Goal: Contribute content: Contribute content

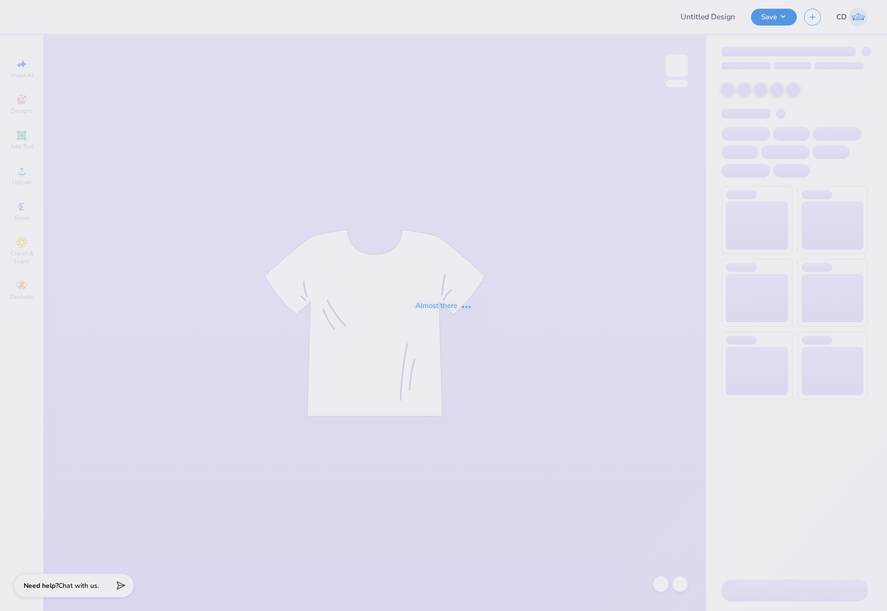
type input "turkey bowl"
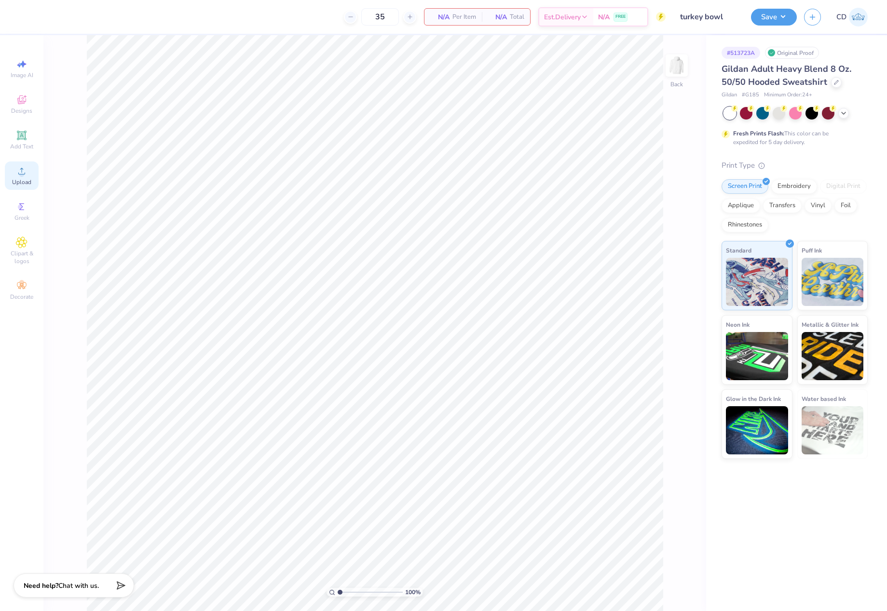
click at [17, 180] on span "Upload" at bounding box center [21, 182] width 19 height 8
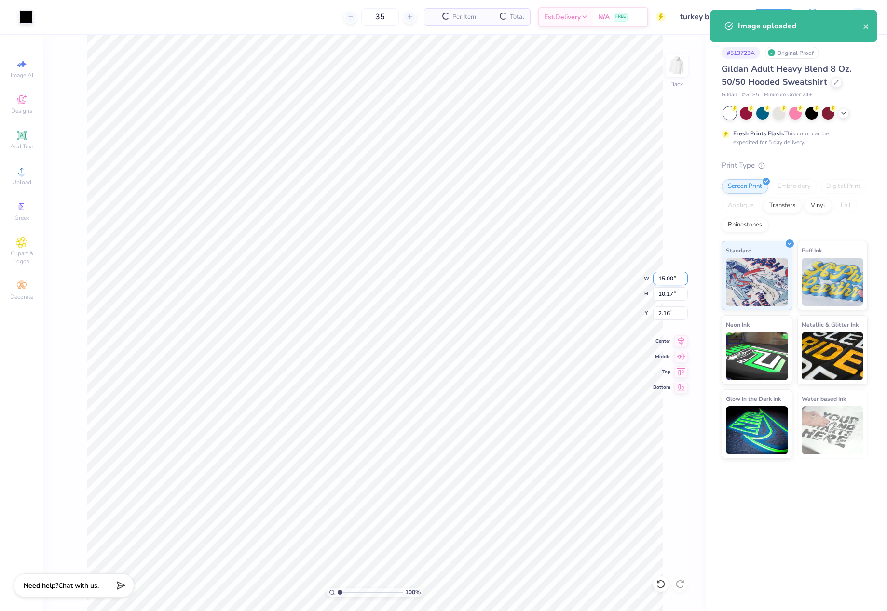
drag, startPoint x: 658, startPoint y: 277, endPoint x: 675, endPoint y: 277, distance: 16.9
click at [675, 277] on input "15.00" at bounding box center [670, 279] width 35 height 14
type input "3.50"
type input "2.37"
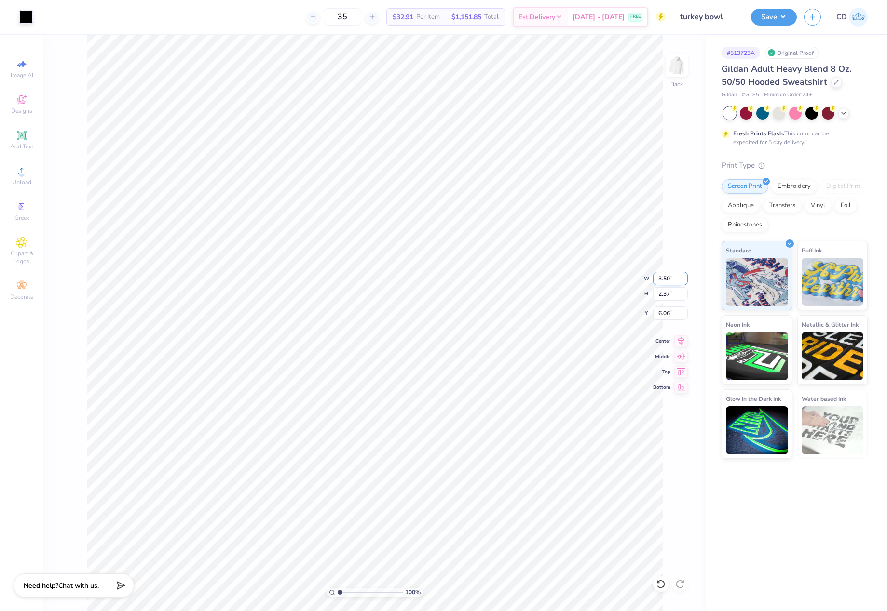
type input "3.00"
click at [679, 69] on img at bounding box center [676, 65] width 39 height 39
click at [29, 174] on div "Upload" at bounding box center [22, 176] width 34 height 28
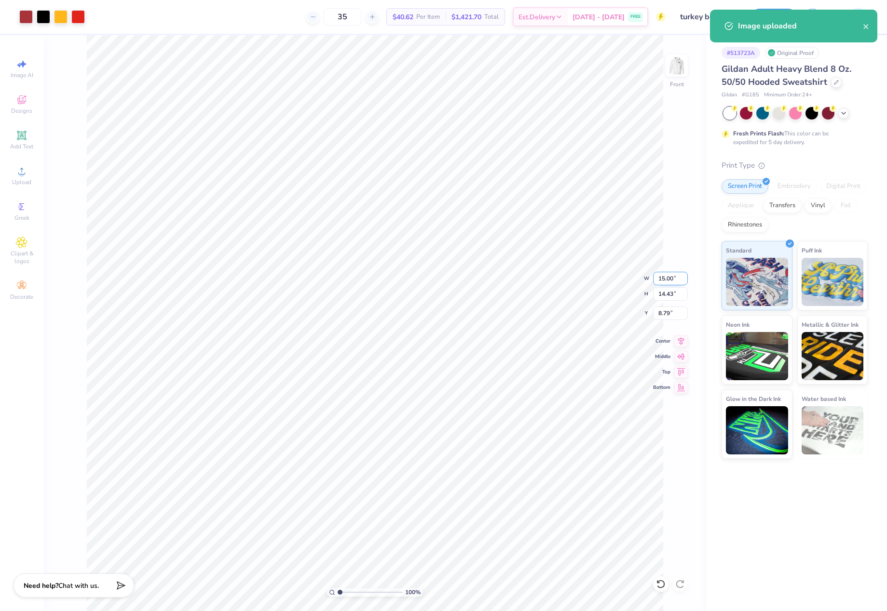
drag, startPoint x: 656, startPoint y: 279, endPoint x: 679, endPoint y: 279, distance: 23.1
click at [679, 279] on input "15.00" at bounding box center [670, 279] width 35 height 14
type input "12.50"
type input "12.03"
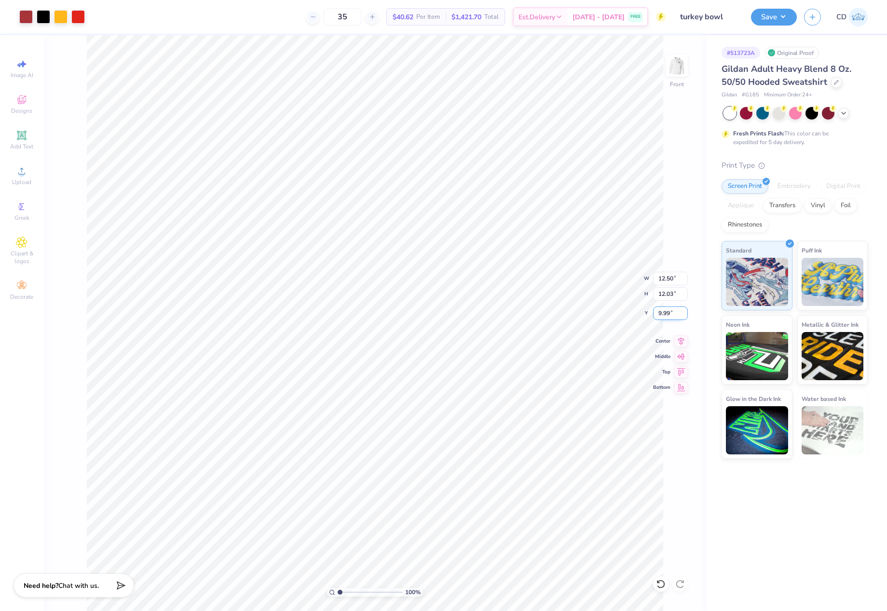
drag, startPoint x: 659, startPoint y: 313, endPoint x: 675, endPoint y: 315, distance: 16.5
click at [675, 315] on input "9.99" at bounding box center [670, 314] width 35 height 14
type input "6.00"
click at [760, 18] on button "Save" at bounding box center [774, 15] width 46 height 17
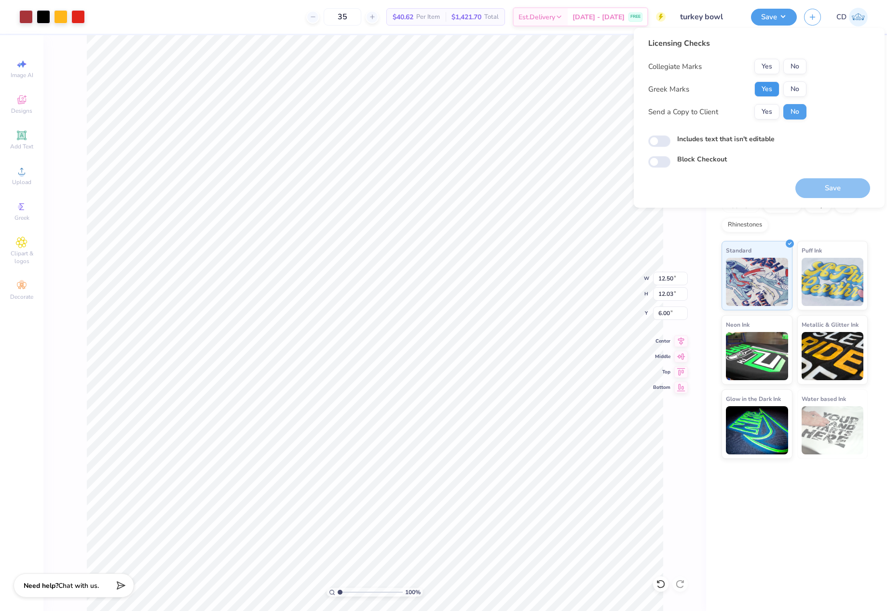
click at [770, 87] on button "Yes" at bounding box center [766, 88] width 25 height 15
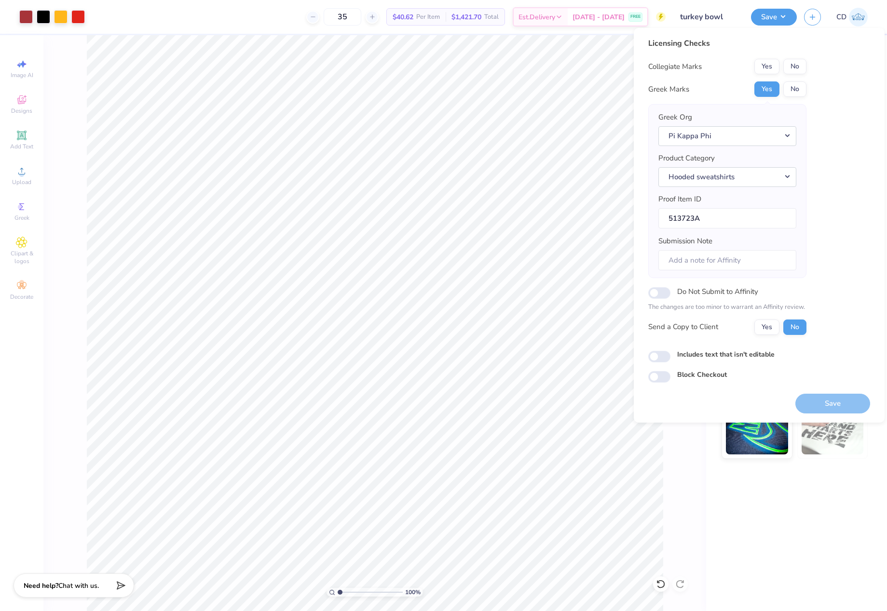
click at [792, 58] on div "Licensing Checks Collegiate Marks Yes No Greek Marks Yes No Greek Org Pi Kappa …" at bounding box center [727, 190] width 158 height 305
click at [792, 71] on button "No" at bounding box center [794, 66] width 23 height 15
click at [657, 355] on input "Includes text that isn't editable" at bounding box center [659, 357] width 22 height 12
checkbox input "true"
click at [824, 401] on button "Save" at bounding box center [832, 404] width 75 height 20
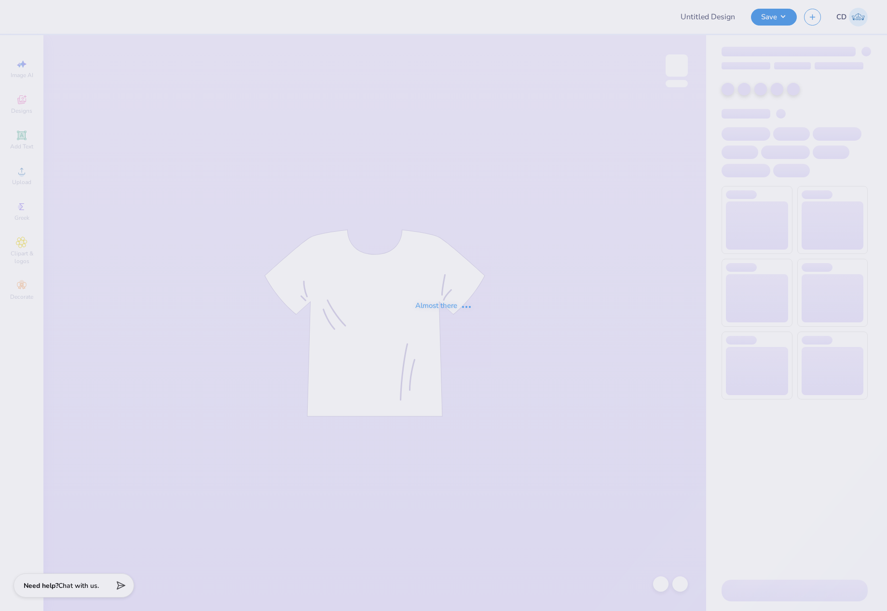
type input "CSU ZTA Philo"
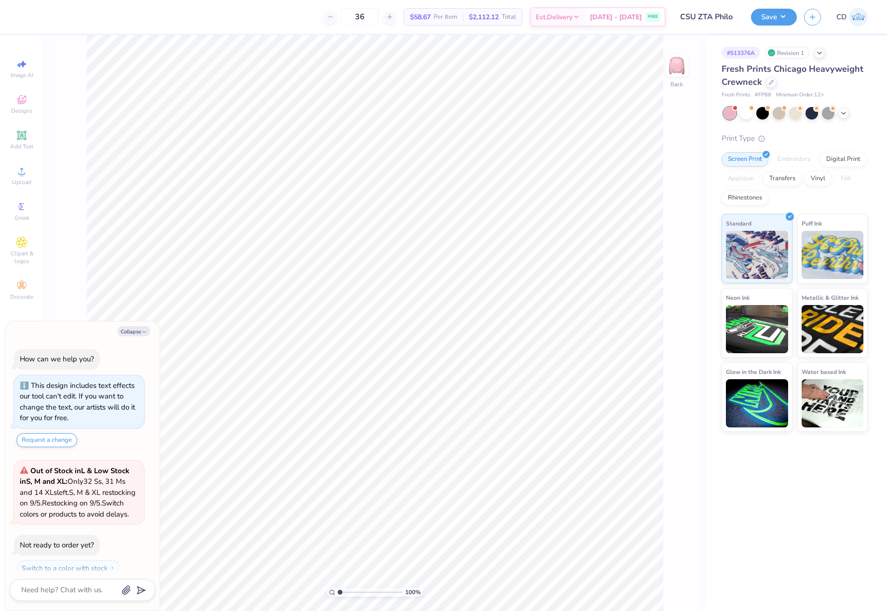
scroll to position [20, 0]
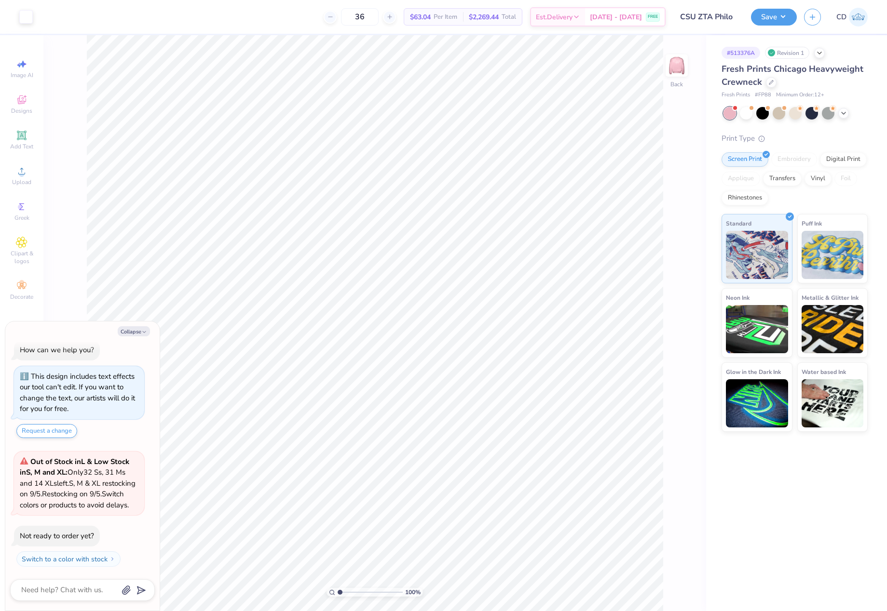
type textarea "x"
drag, startPoint x: 659, startPoint y: 283, endPoint x: 679, endPoint y: 283, distance: 20.7
click at [679, 283] on input "11.00" at bounding box center [670, 287] width 35 height 14
type input "12.5"
type textarea "x"
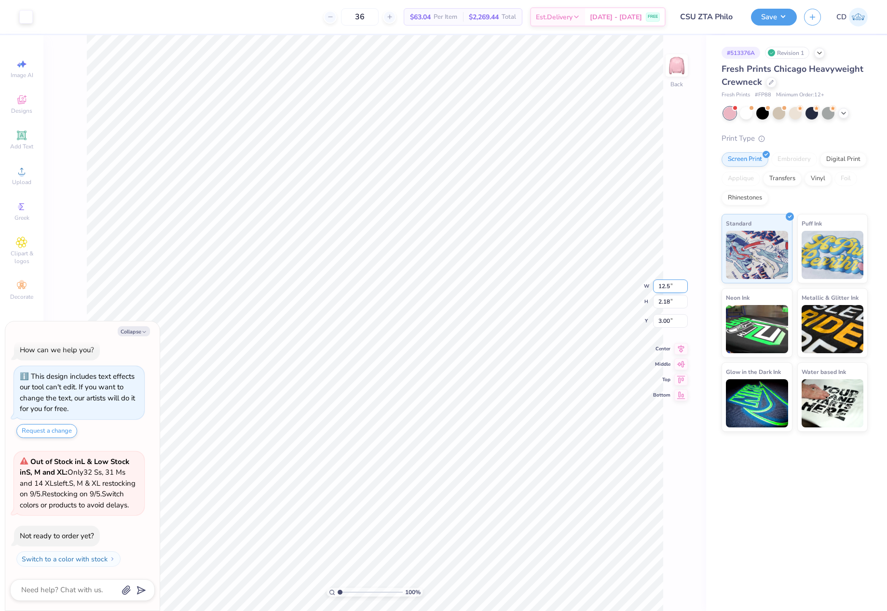
type input "12.50"
type input "2.48"
drag, startPoint x: 654, startPoint y: 313, endPoint x: 677, endPoint y: 312, distance: 22.7
click at [677, 313] on input "2.85" at bounding box center [670, 314] width 35 height 14
type input "3"
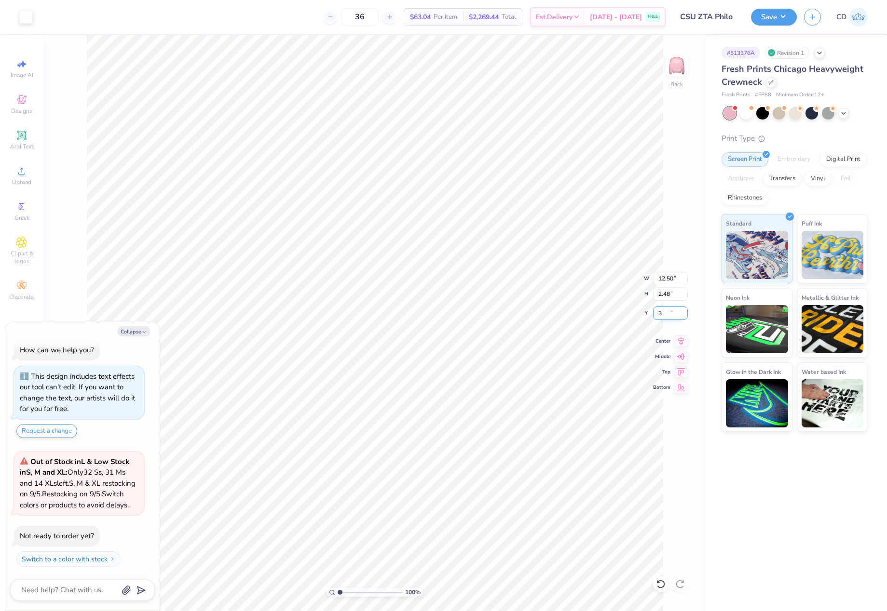
type textarea "x"
type input "3.00"
click at [681, 70] on img at bounding box center [676, 65] width 39 height 39
click at [684, 365] on icon at bounding box center [681, 363] width 14 height 12
type textarea "x"
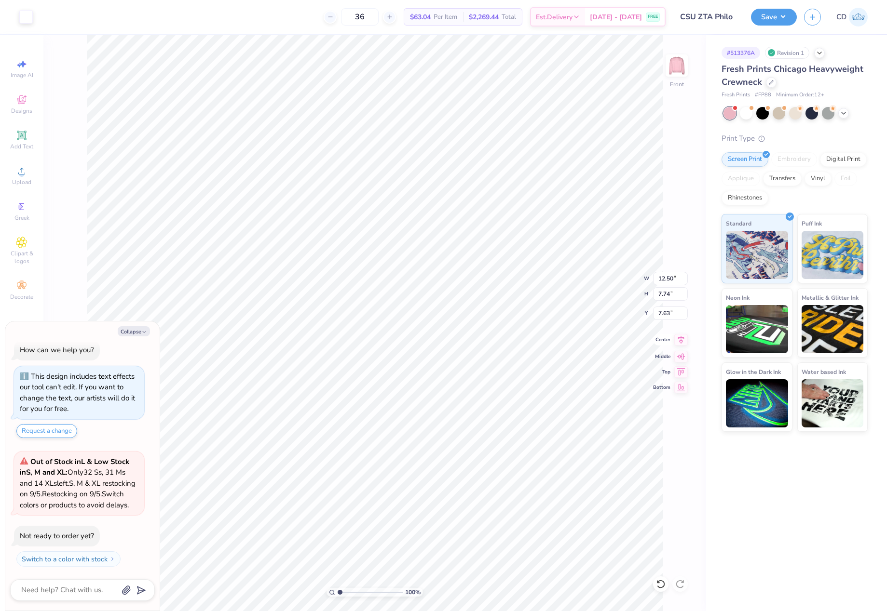
click at [685, 340] on icon at bounding box center [681, 340] width 14 height 12
drag, startPoint x: 673, startPoint y: 312, endPoint x: 655, endPoint y: 315, distance: 18.1
click at [656, 315] on input "7.63" at bounding box center [670, 314] width 35 height 14
type input "6"
type textarea "x"
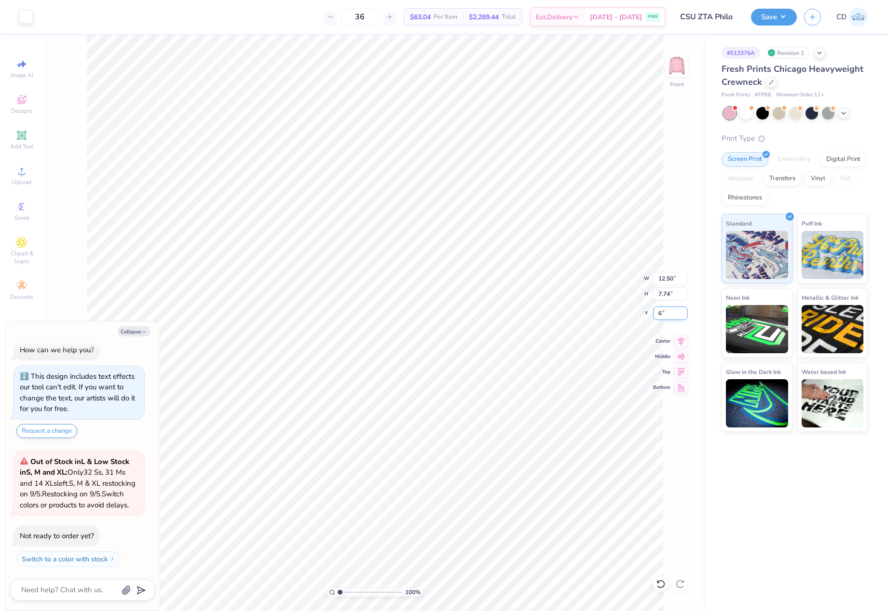
type input "6.00"
click at [762, 20] on button "Save" at bounding box center [774, 15] width 46 height 17
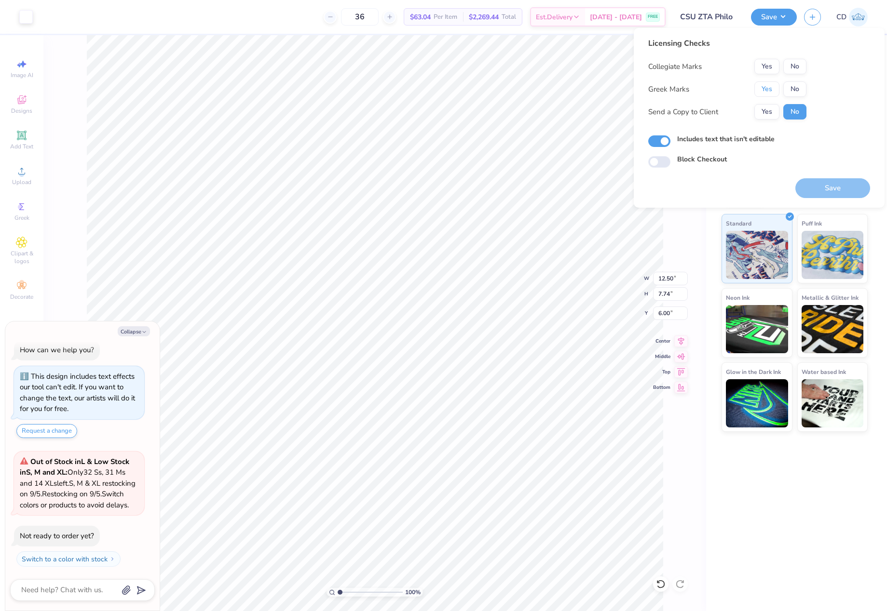
drag, startPoint x: 769, startPoint y: 89, endPoint x: 793, endPoint y: 75, distance: 28.1
click at [770, 89] on button "Yes" at bounding box center [766, 88] width 25 height 15
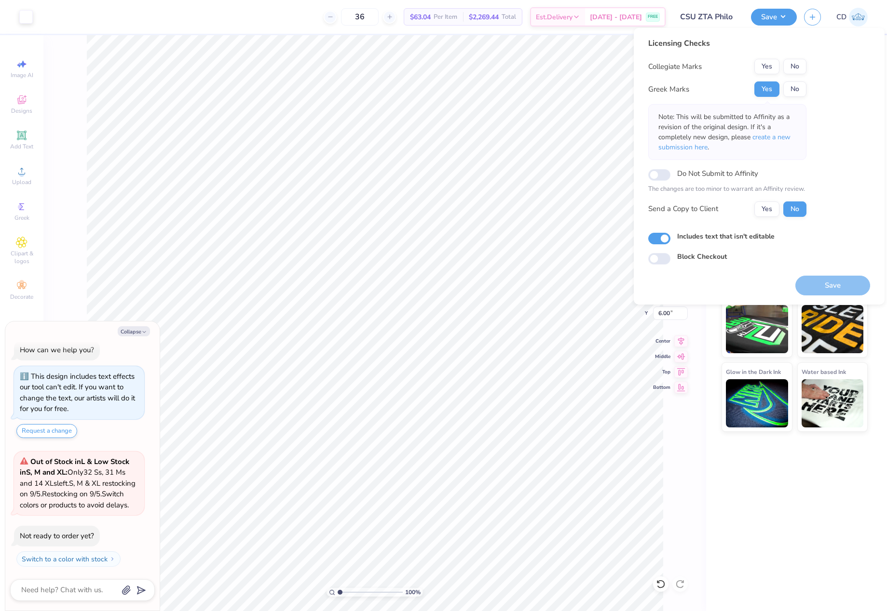
click at [792, 68] on button "No" at bounding box center [794, 66] width 23 height 15
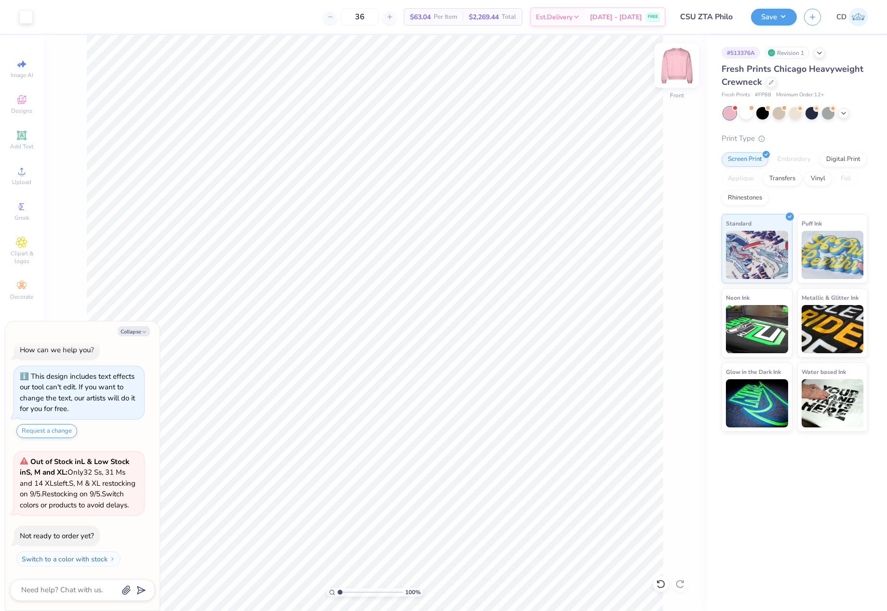
click at [676, 67] on img at bounding box center [676, 65] width 39 height 39
click at [758, 16] on button "Save" at bounding box center [774, 15] width 46 height 17
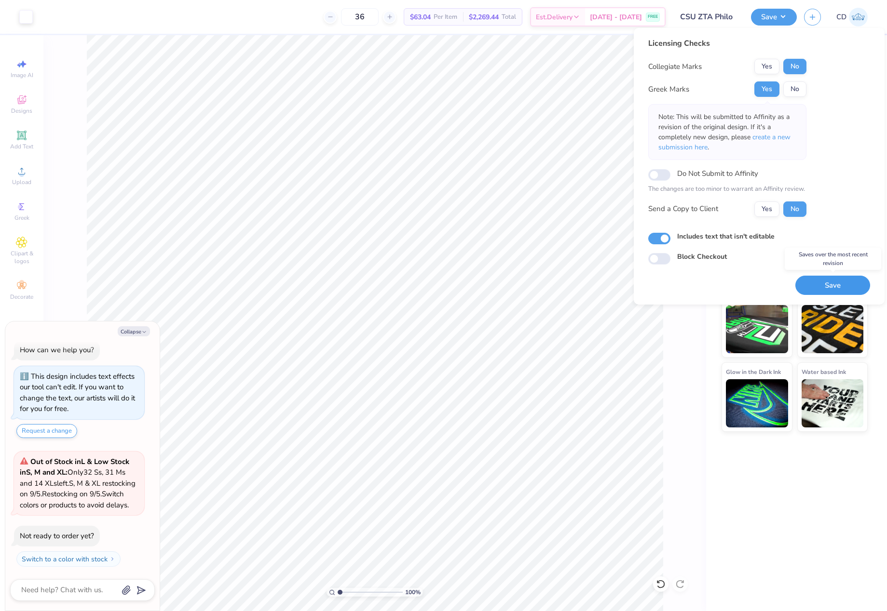
click at [834, 282] on button "Save" at bounding box center [832, 286] width 75 height 20
type textarea "x"
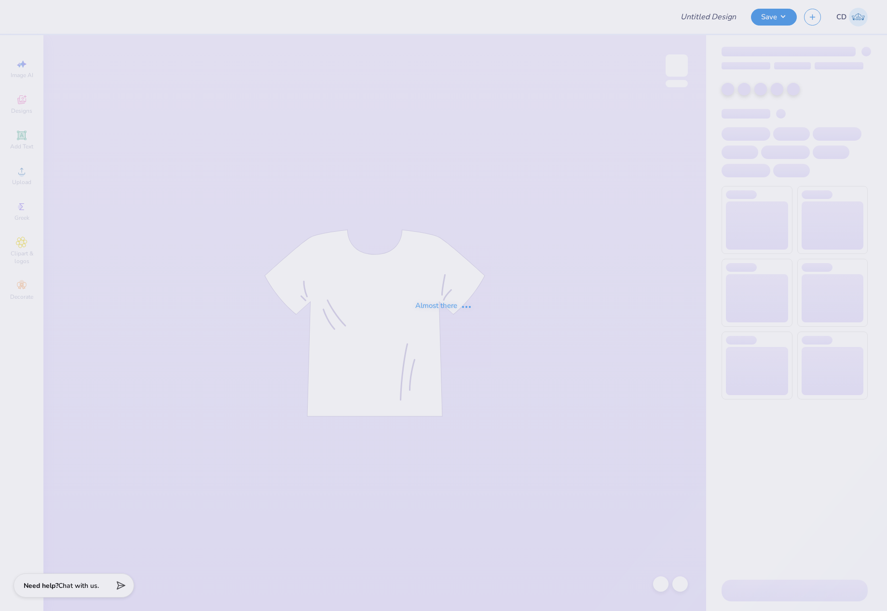
type input "Green Set"
type input "12"
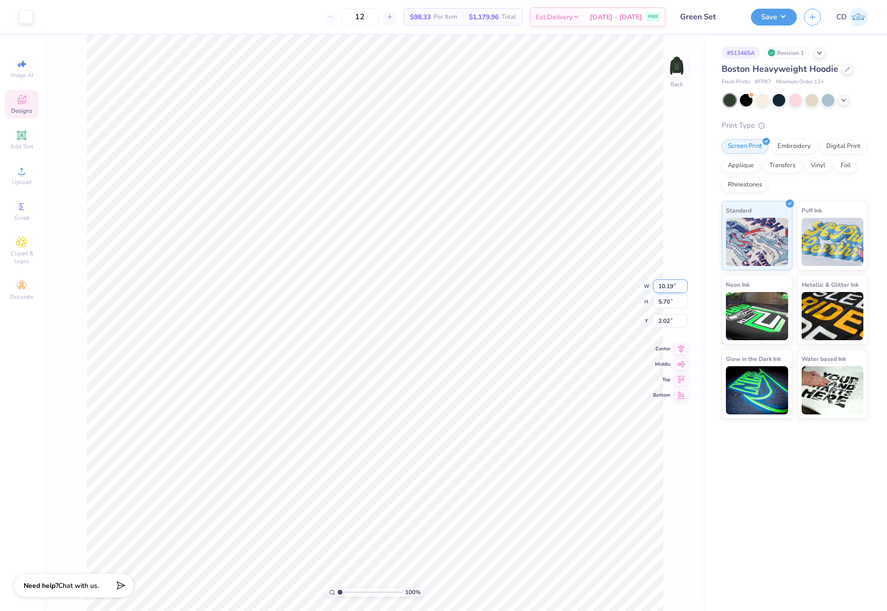
drag, startPoint x: 659, startPoint y: 287, endPoint x: 677, endPoint y: 290, distance: 18.5
click at [677, 290] on input "10.19" at bounding box center [670, 287] width 35 height 14
type input "10.00"
type input "5.60"
drag, startPoint x: 665, startPoint y: 314, endPoint x: 676, endPoint y: 314, distance: 10.6
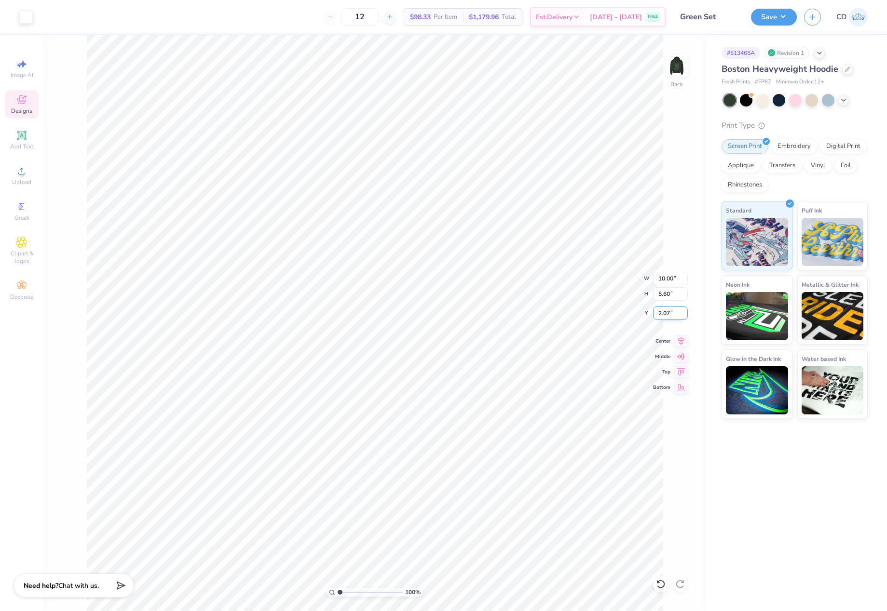
click at [676, 314] on input "2.07" at bounding box center [670, 314] width 35 height 14
type input "3.00"
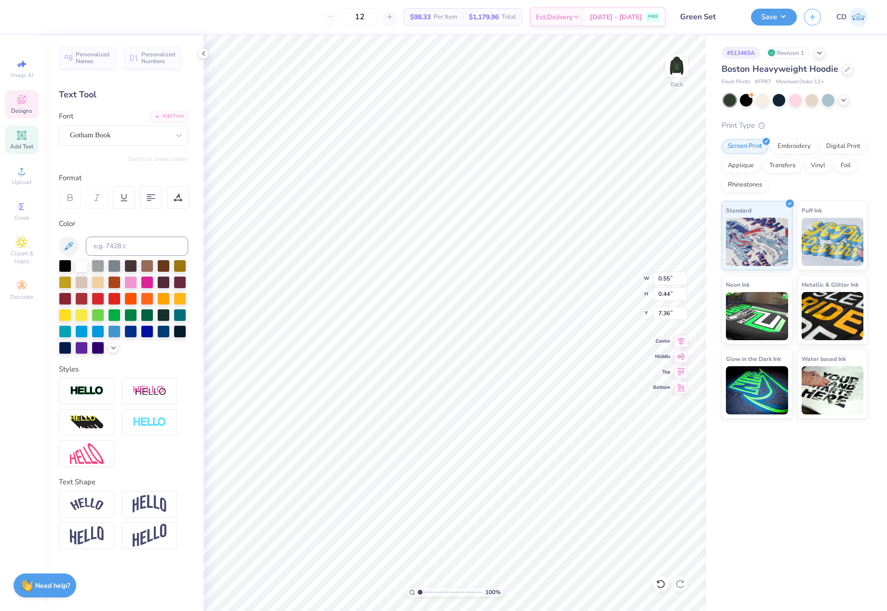
type input "0.68"
type input "9.35"
type textarea "1893"
type input "10.56"
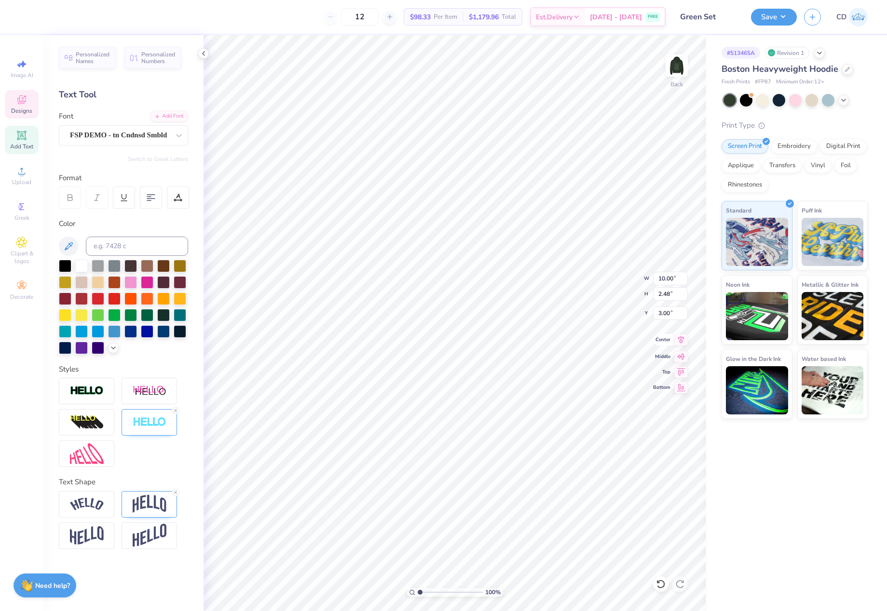
click at [679, 338] on icon at bounding box center [681, 340] width 14 height 12
type input "5.06"
type input "1.97"
type input "4.63"
click at [683, 342] on icon at bounding box center [681, 340] width 14 height 12
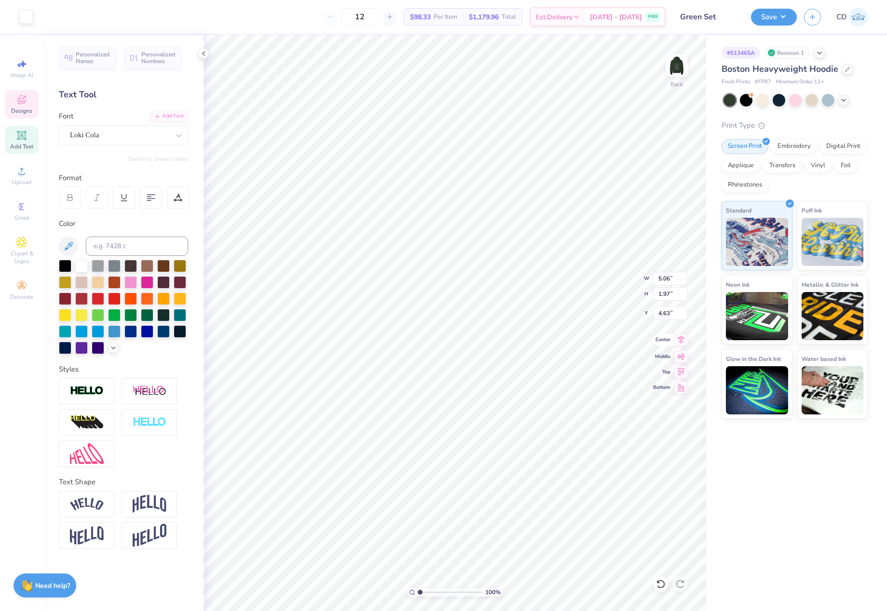
type input "2.15"
type input "1.90"
type input "6.69"
click at [681, 342] on icon at bounding box center [681, 340] width 6 height 8
click at [675, 338] on icon at bounding box center [681, 340] width 14 height 12
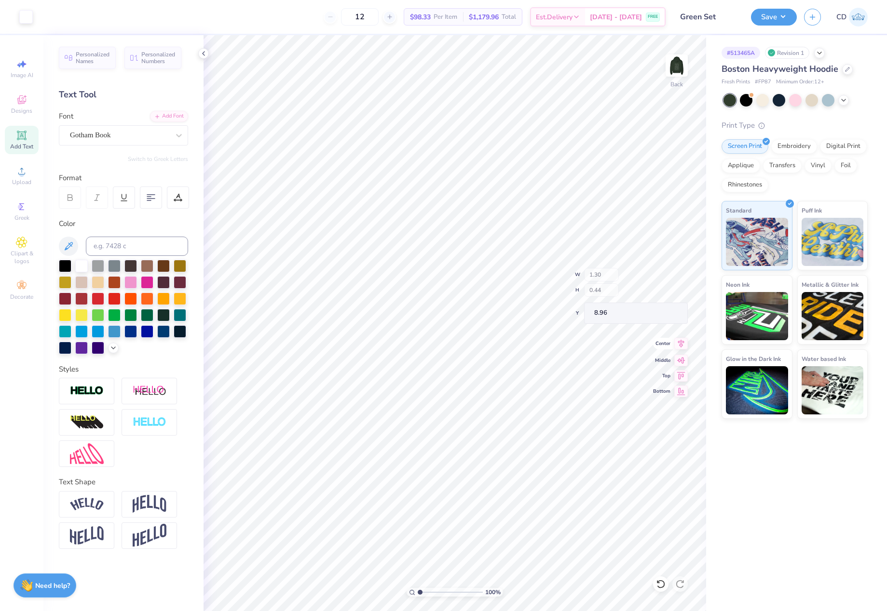
type input "8.96"
type input "8.90"
click at [675, 72] on img at bounding box center [676, 65] width 39 height 39
drag, startPoint x: 667, startPoint y: 304, endPoint x: 673, endPoint y: 303, distance: 5.9
click at [673, 303] on input "12.68" at bounding box center [670, 302] width 35 height 14
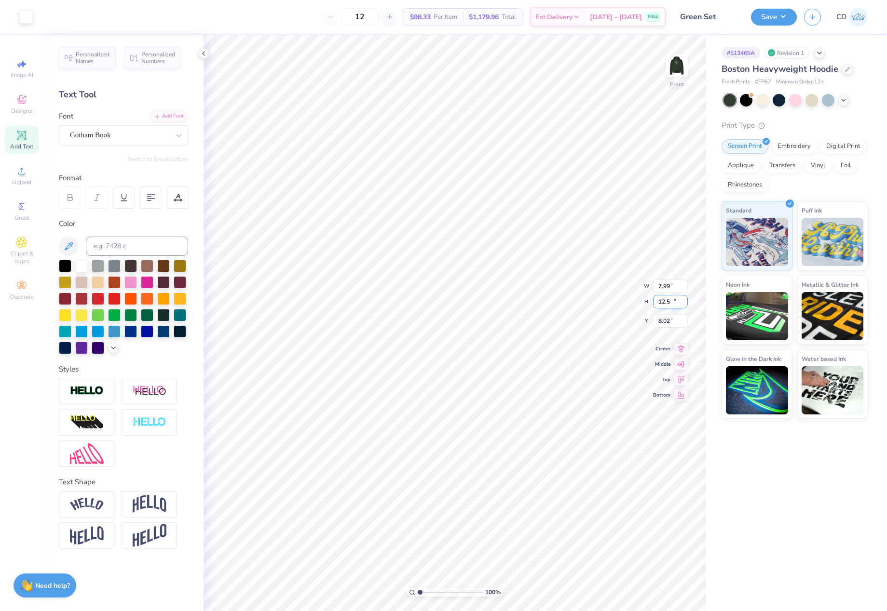
type input "12.5"
type input "7.88"
type input "12.50"
drag, startPoint x: 656, startPoint y: 311, endPoint x: 670, endPoint y: 311, distance: 13.5
click at [670, 311] on input "8.12" at bounding box center [670, 314] width 35 height 14
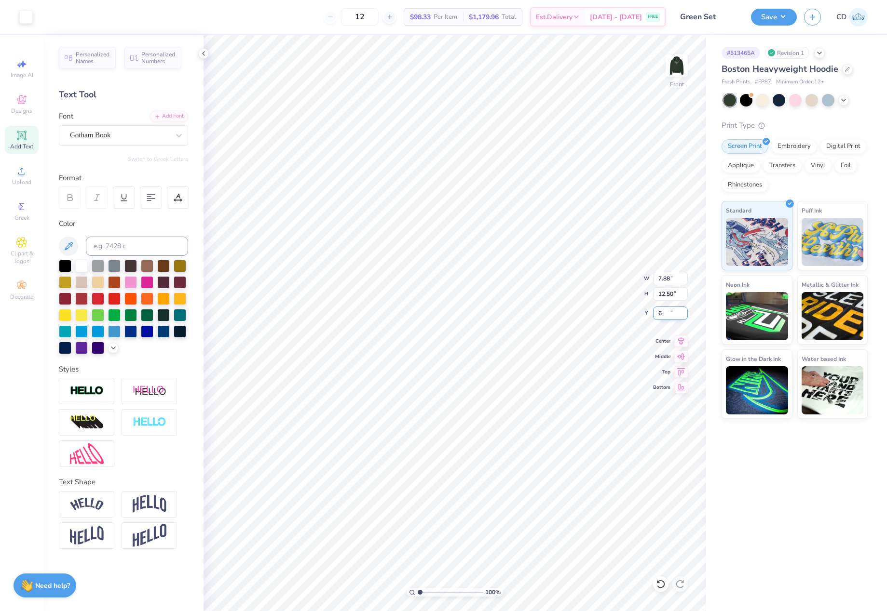
type input "6.00"
click at [781, 25] on div "Save" at bounding box center [774, 17] width 46 height 17
drag, startPoint x: 771, startPoint y: 16, endPoint x: 772, endPoint y: 27, distance: 11.1
click at [771, 17] on button "Save" at bounding box center [774, 17] width 46 height 17
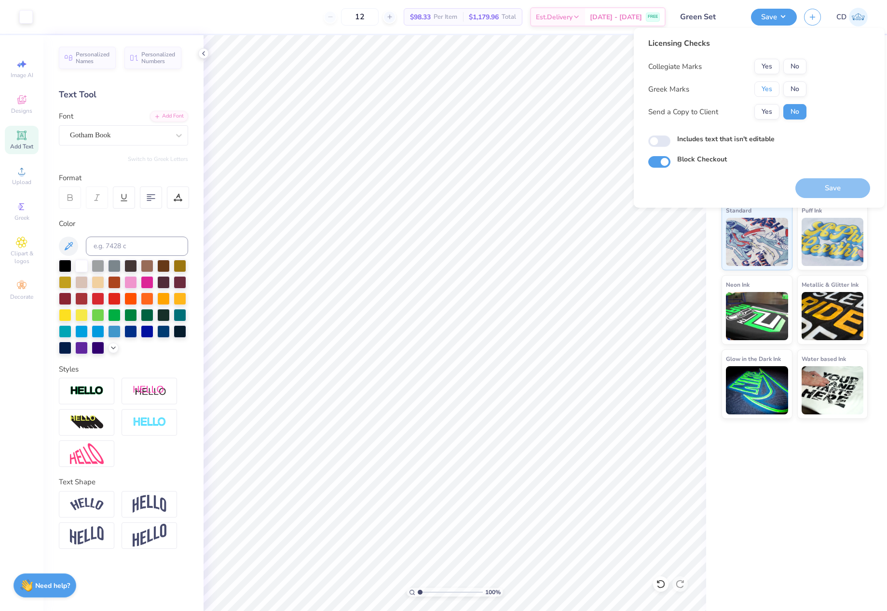
drag, startPoint x: 765, startPoint y: 89, endPoint x: 785, endPoint y: 74, distance: 24.8
click at [767, 89] on button "Yes" at bounding box center [766, 88] width 25 height 15
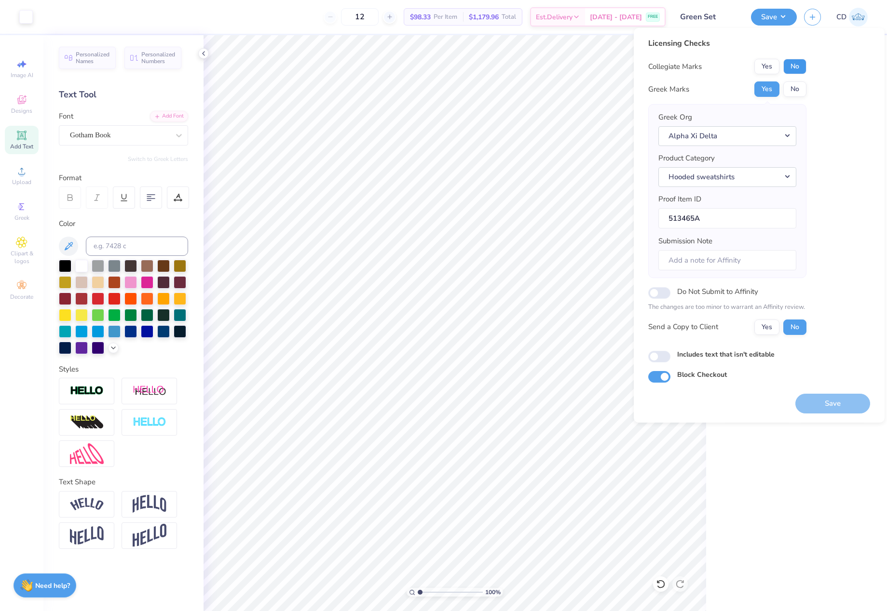
click at [798, 65] on button "No" at bounding box center [794, 66] width 23 height 15
click at [834, 405] on button "Save" at bounding box center [832, 404] width 75 height 20
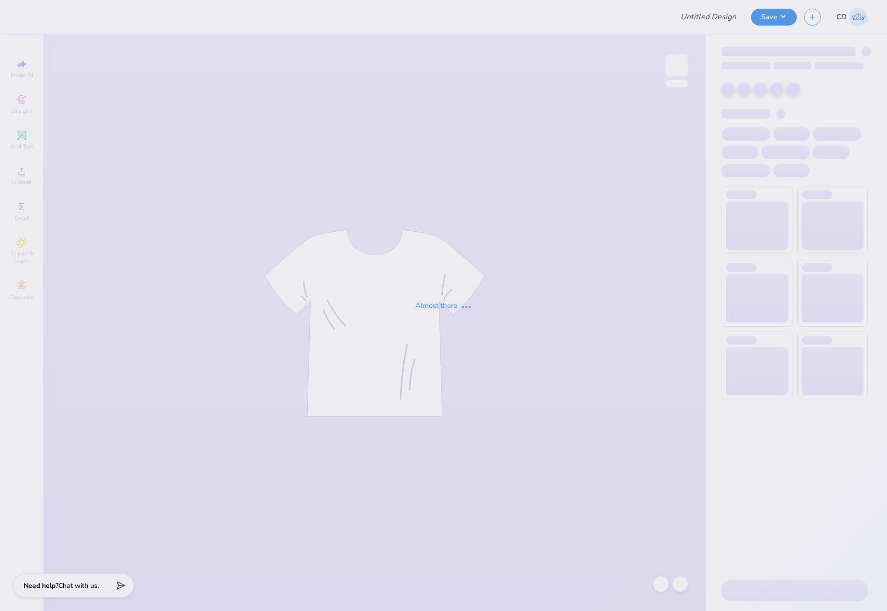
type input "KKG Pickle Hat"
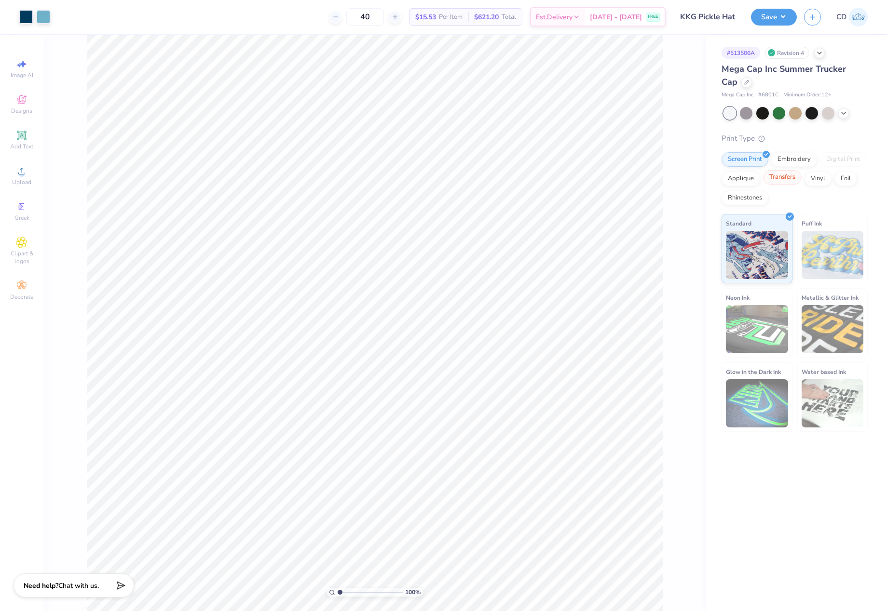
click at [787, 182] on div "Transfers" at bounding box center [782, 177] width 39 height 14
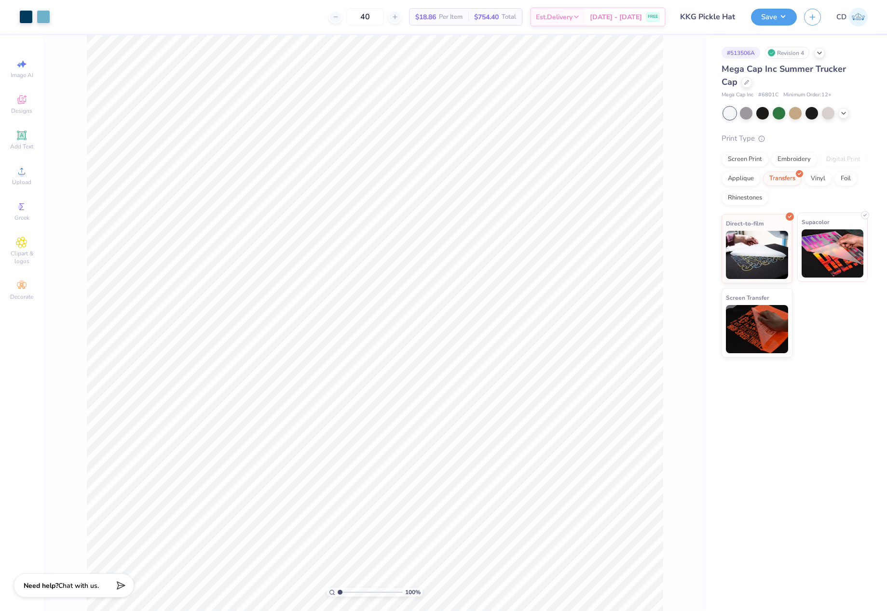
click at [825, 243] on img at bounding box center [832, 254] width 62 height 48
click at [653, 285] on input "2.00" at bounding box center [658, 286] width 35 height 14
type input "2.8"
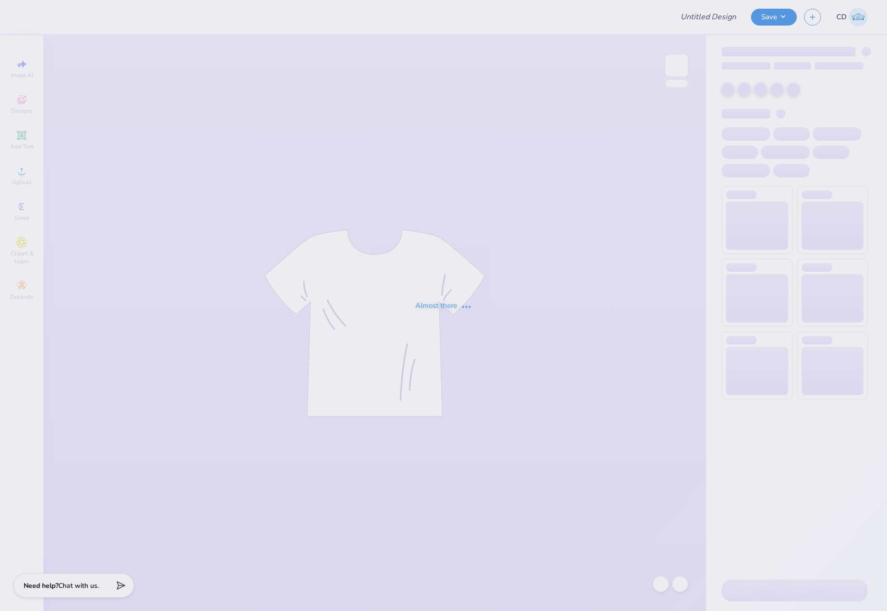
type input "KKG FALL THON MERCH"
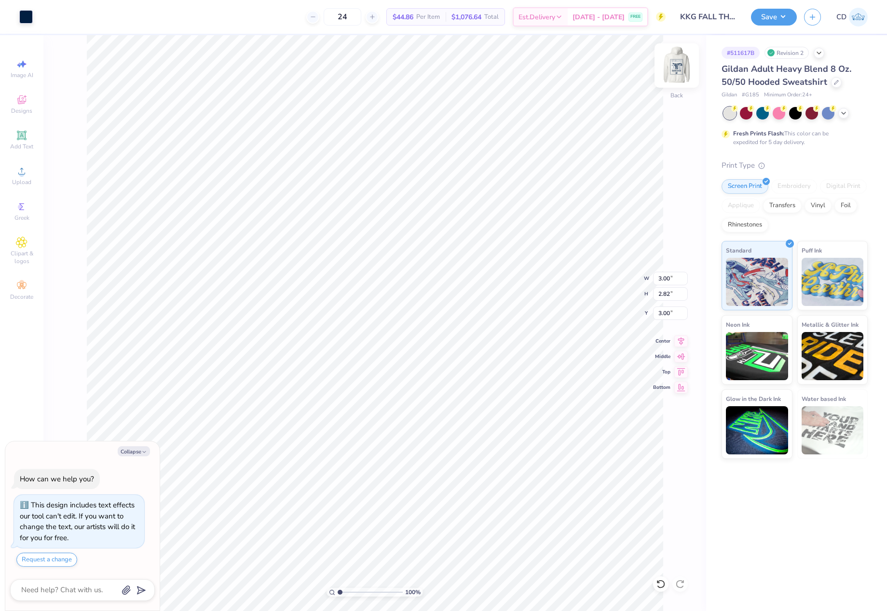
click at [669, 72] on img at bounding box center [676, 65] width 39 height 39
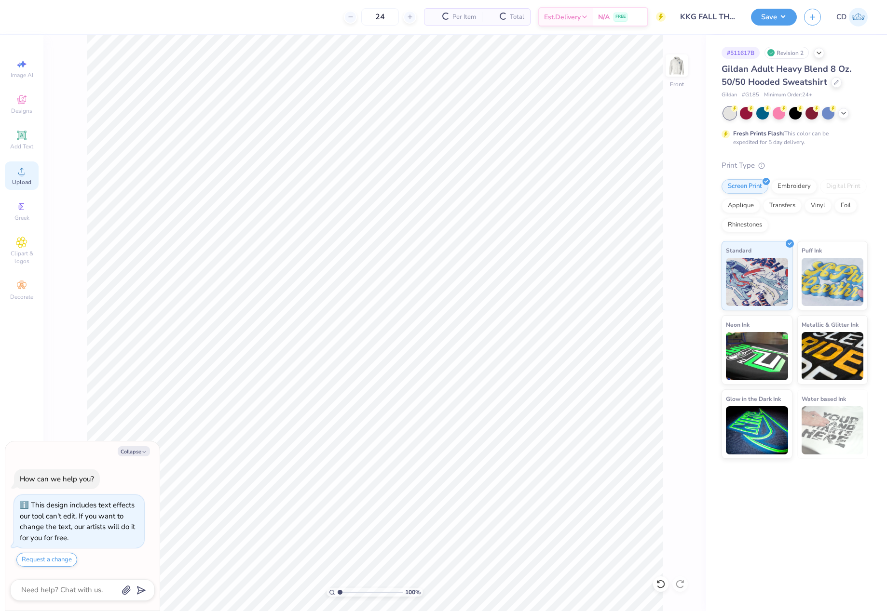
click at [24, 181] on span "Upload" at bounding box center [21, 182] width 19 height 8
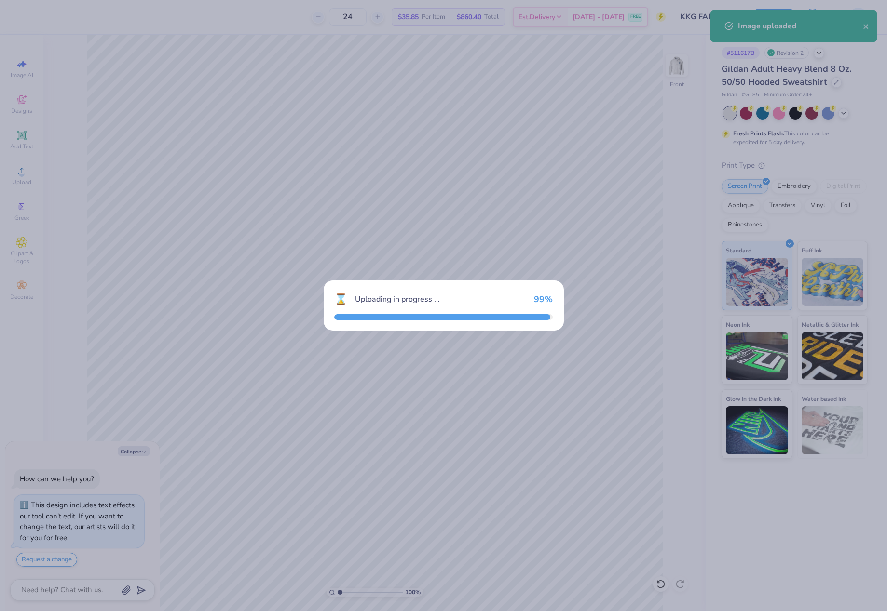
type textarea "x"
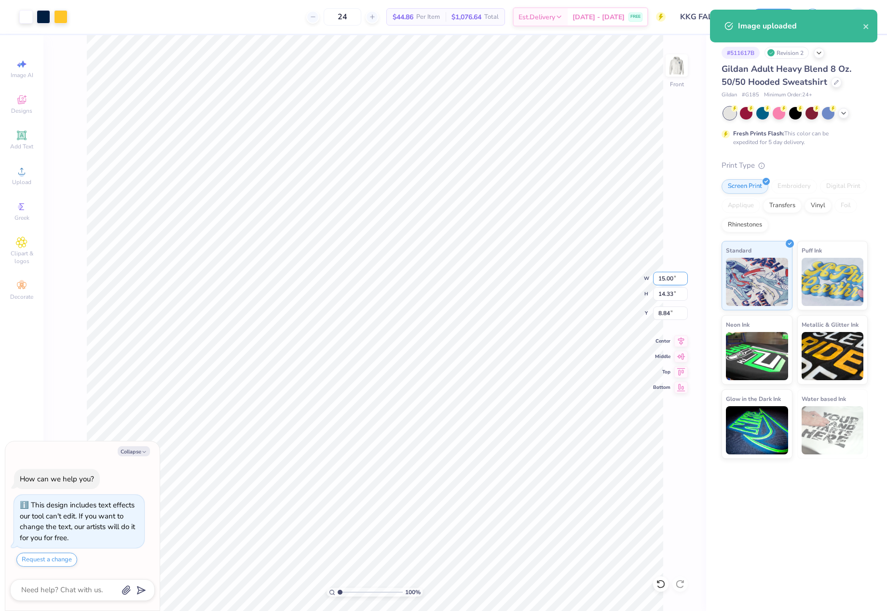
drag, startPoint x: 655, startPoint y: 281, endPoint x: 682, endPoint y: 282, distance: 27.0
click at [682, 282] on input "15.00" at bounding box center [670, 279] width 35 height 14
type input "11"
type textarea "x"
type input "11.00"
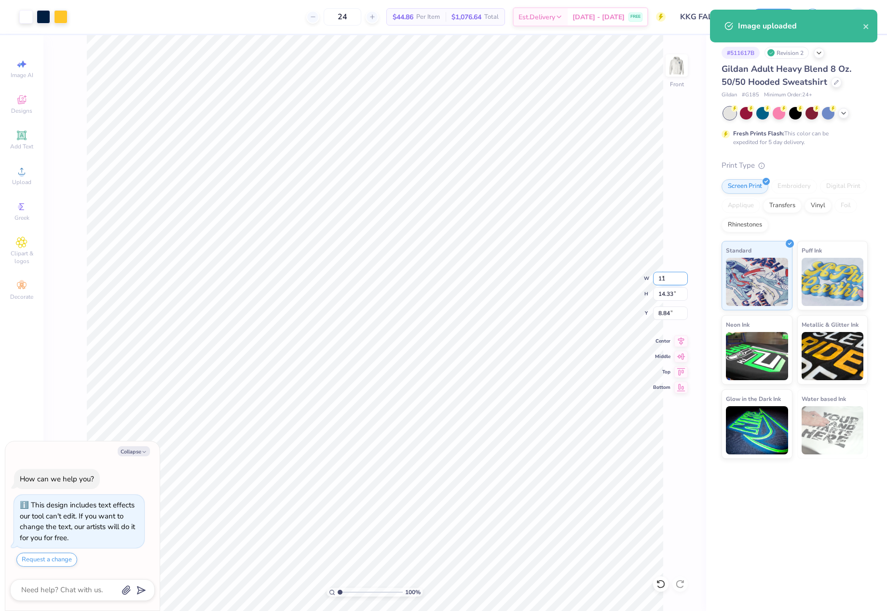
type input "10.51"
drag, startPoint x: 662, startPoint y: 314, endPoint x: 679, endPoint y: 314, distance: 16.9
click at [679, 314] on input "10.75" at bounding box center [670, 314] width 35 height 14
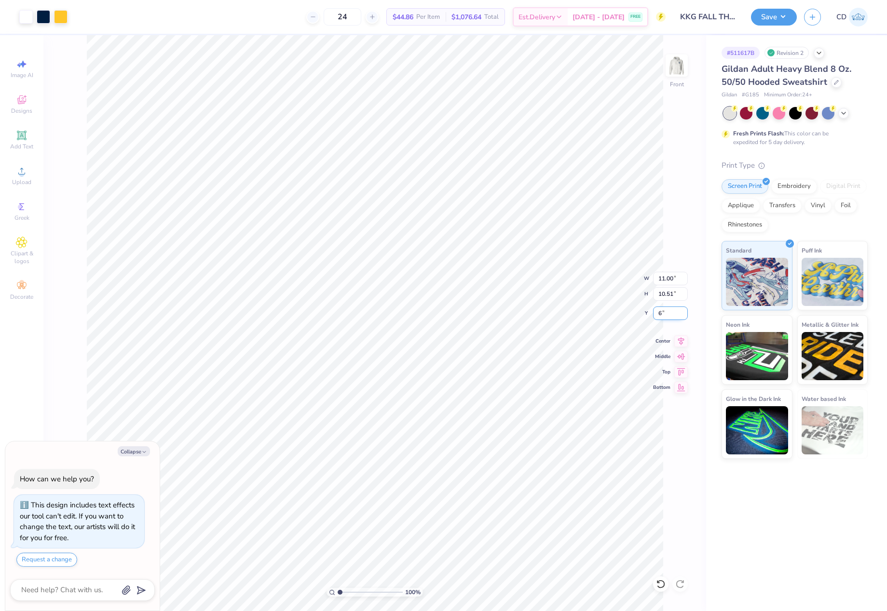
type input "6"
type textarea "x"
type input "6.00"
drag, startPoint x: 658, startPoint y: 280, endPoint x: 680, endPoint y: 279, distance: 22.2
click at [680, 279] on input "11.00" at bounding box center [670, 279] width 35 height 14
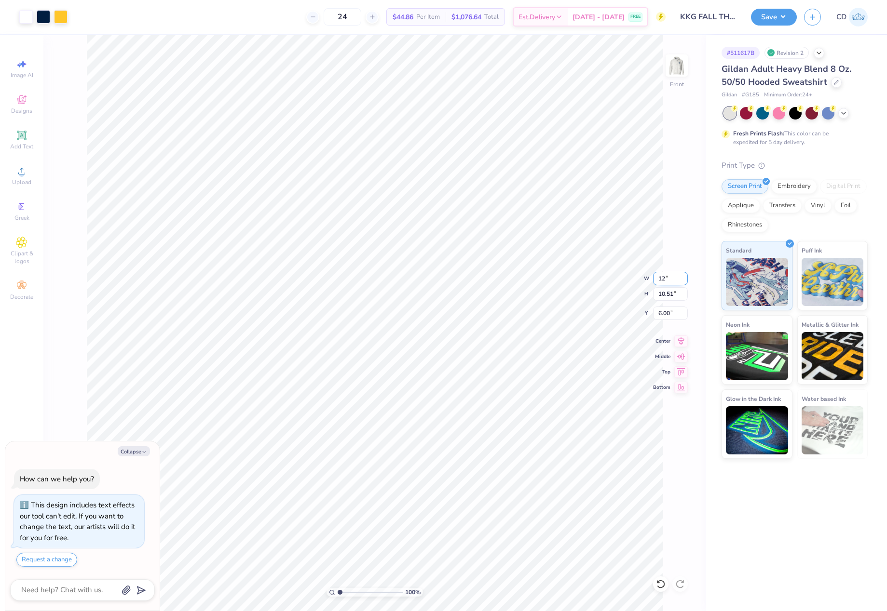
type input "12"
type textarea "x"
type input "12.00"
type input "11.46"
click at [678, 71] on img at bounding box center [676, 65] width 39 height 39
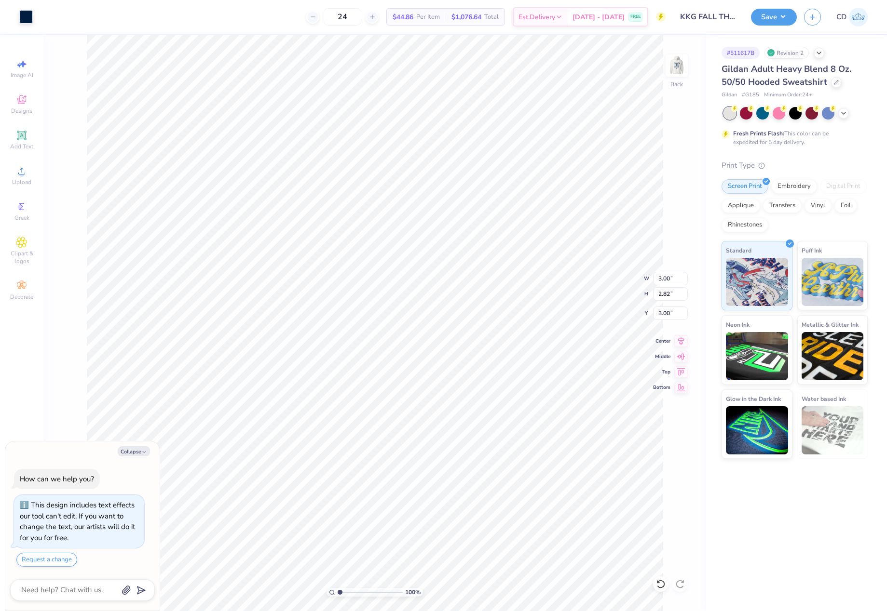
drag, startPoint x: 760, startPoint y: 17, endPoint x: 752, endPoint y: 26, distance: 11.3
click at [760, 17] on button "Save" at bounding box center [774, 17] width 46 height 17
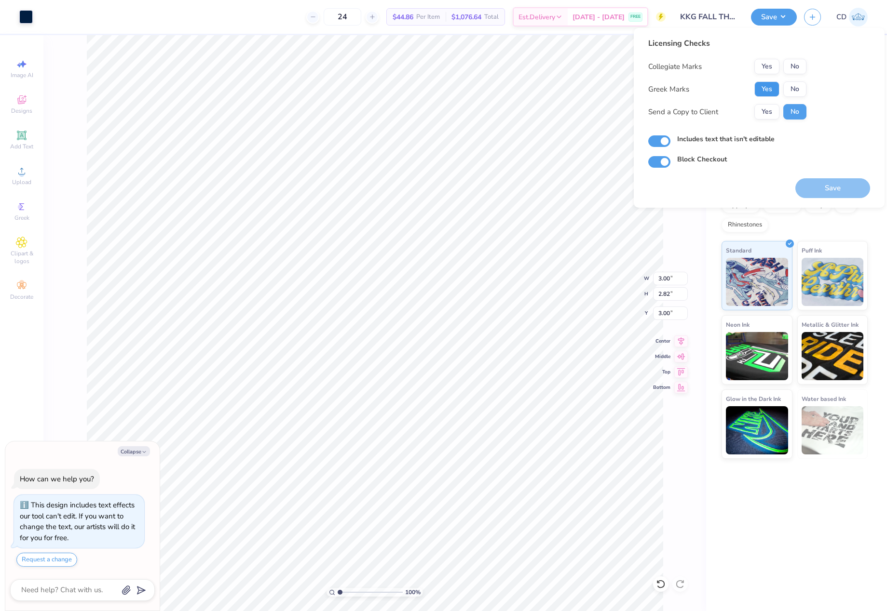
click at [764, 85] on button "Yes" at bounding box center [766, 88] width 25 height 15
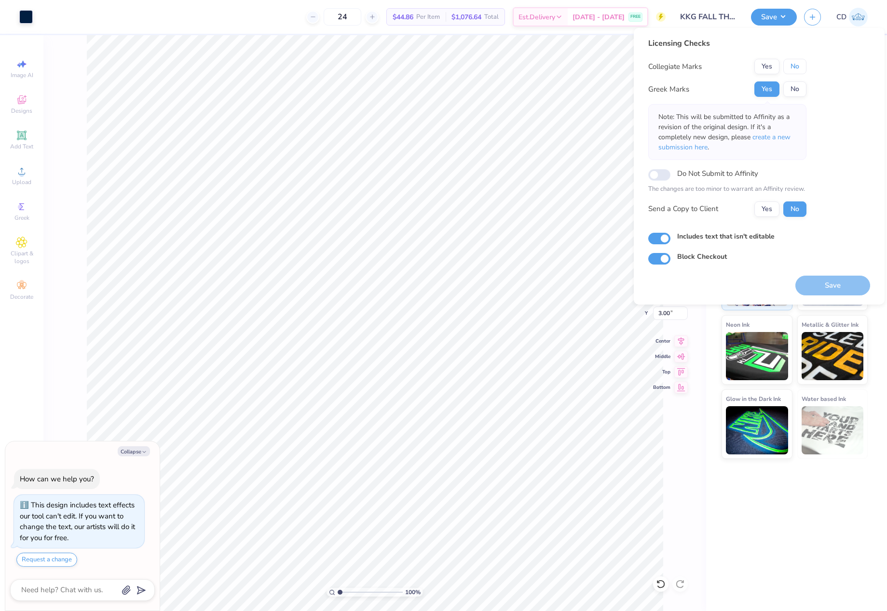
click at [791, 65] on button "No" at bounding box center [794, 66] width 23 height 15
click at [775, 136] on span "create a new submission here" at bounding box center [724, 142] width 132 height 19
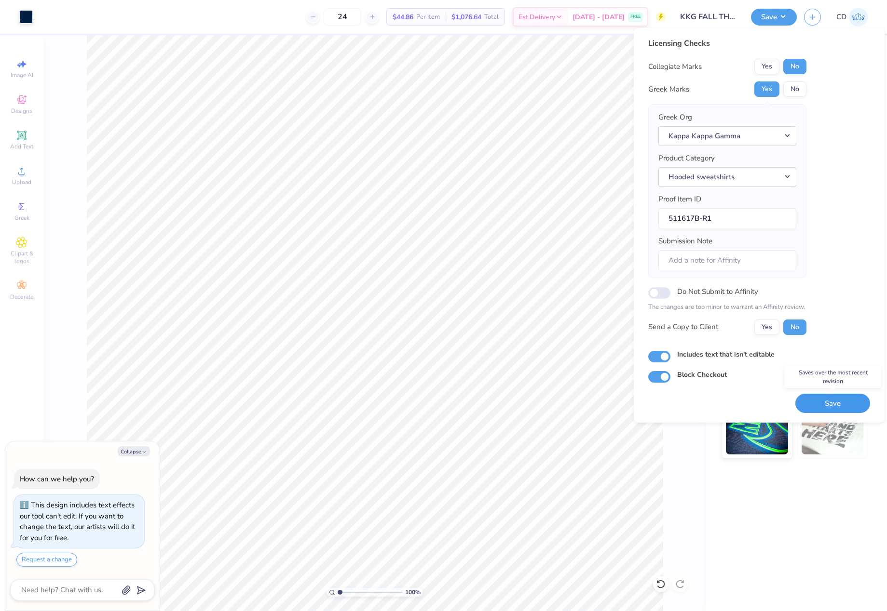
click at [827, 405] on button "Save" at bounding box center [832, 404] width 75 height 20
type textarea "x"
